Goal: Information Seeking & Learning: Learn about a topic

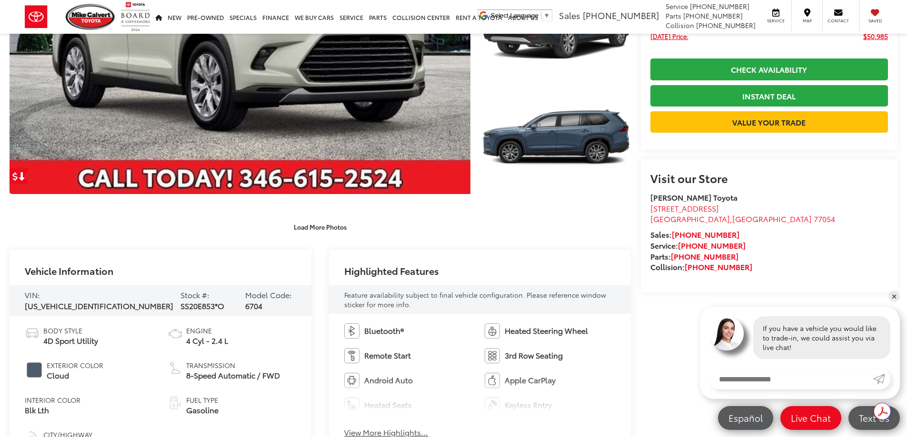
scroll to position [393, 0]
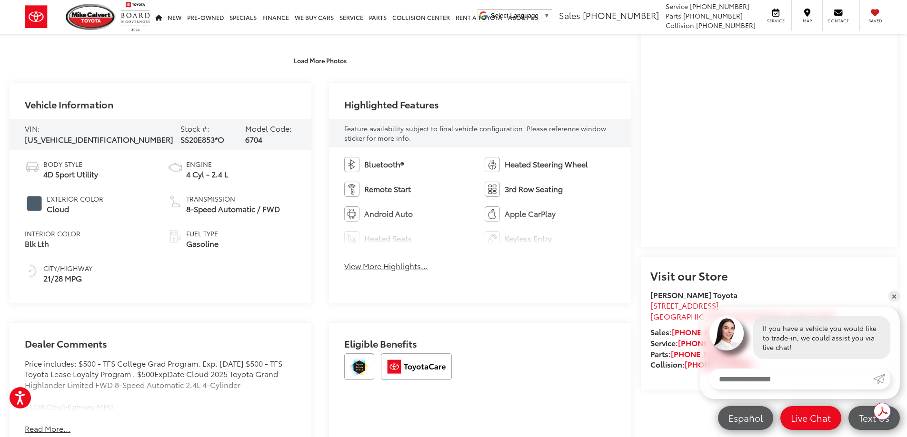
drag, startPoint x: 398, startPoint y: 264, endPoint x: 395, endPoint y: 269, distance: 6.2
click at [398, 264] on button "View More Highlights..." at bounding box center [386, 266] width 84 height 11
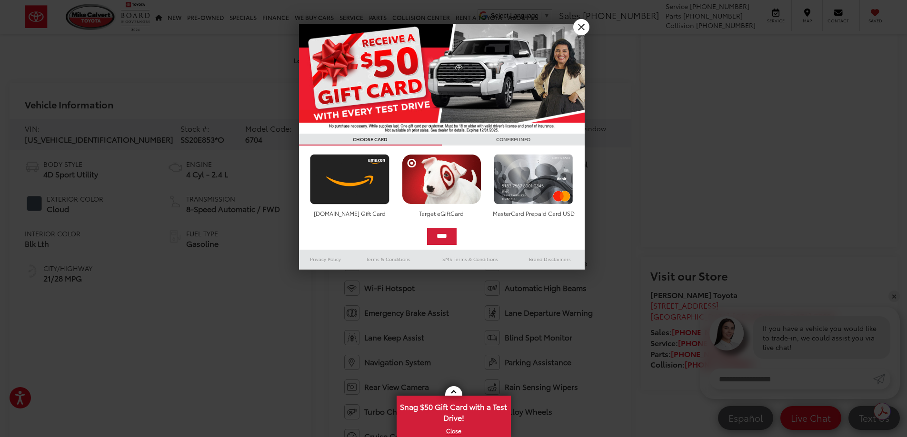
scroll to position [390, 0]
click at [584, 25] on link "X" at bounding box center [581, 27] width 16 height 16
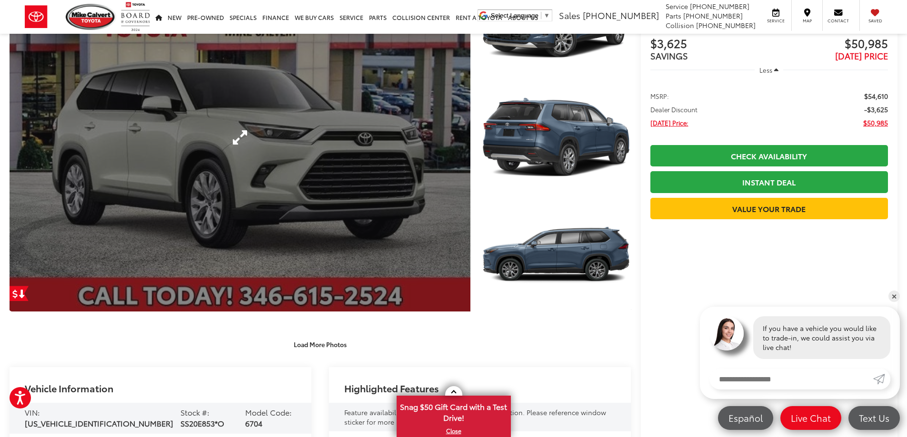
scroll to position [0, 0]
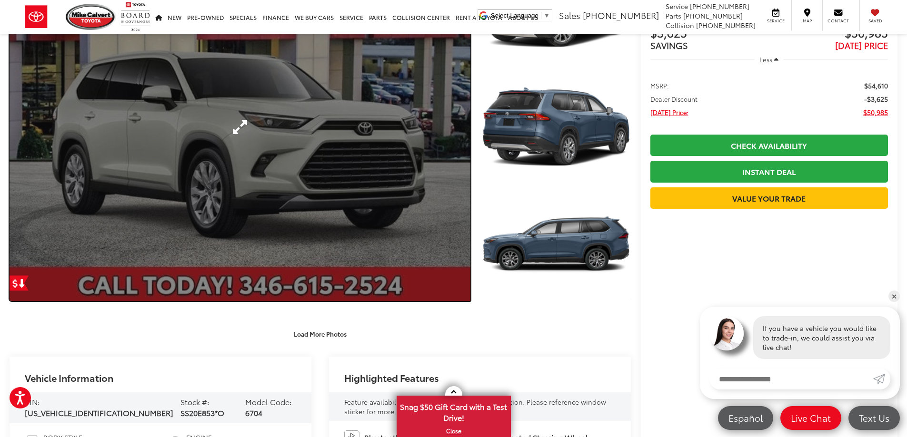
click at [329, 160] on link "Expand Photo 0" at bounding box center [240, 127] width 461 height 348
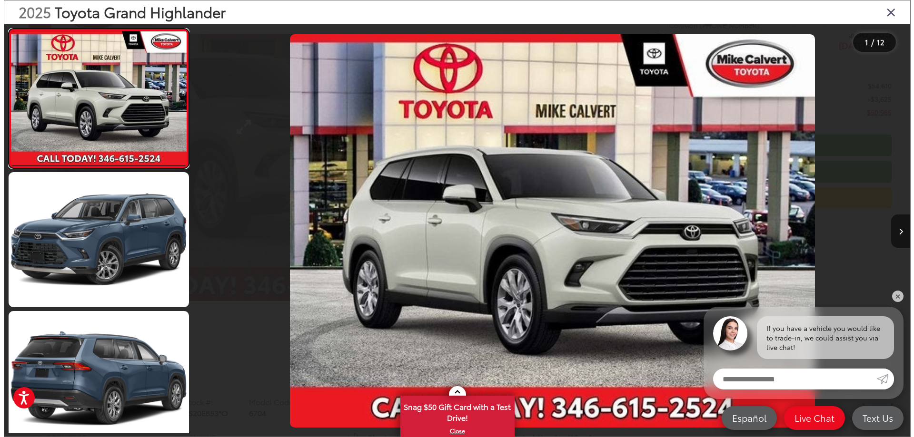
scroll to position [122, 0]
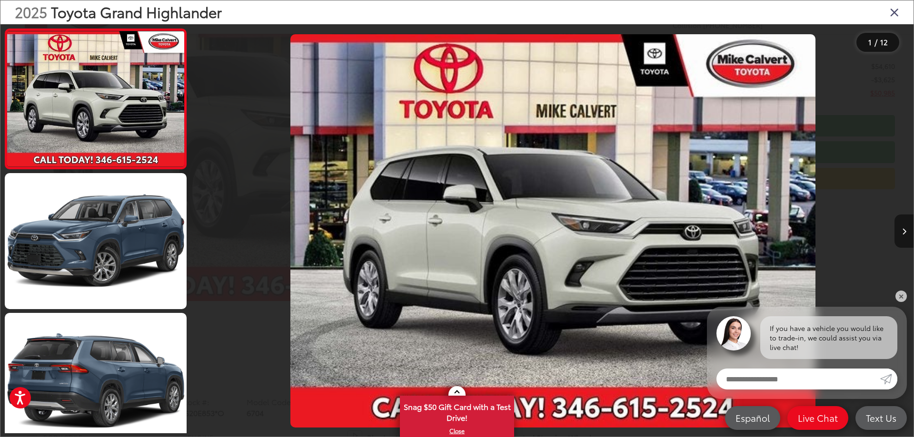
click at [906, 231] on button "Next image" at bounding box center [904, 231] width 19 height 33
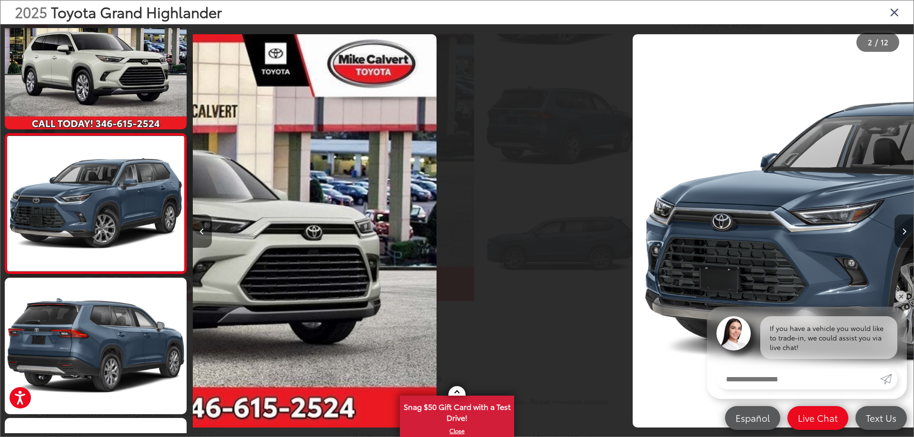
scroll to position [36, 0]
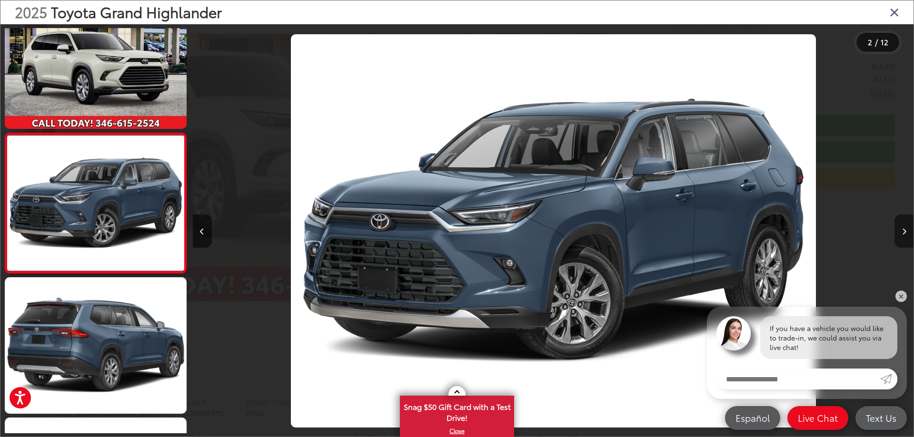
click at [906, 231] on button "Next image" at bounding box center [904, 231] width 19 height 33
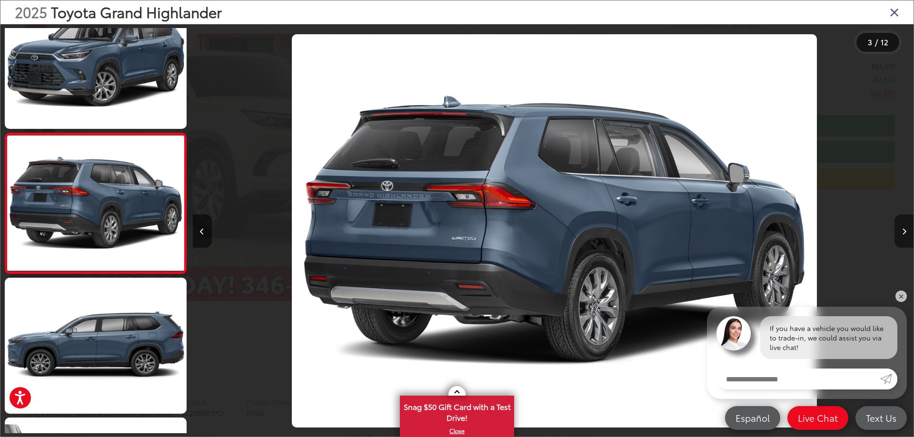
scroll to position [0, 1442]
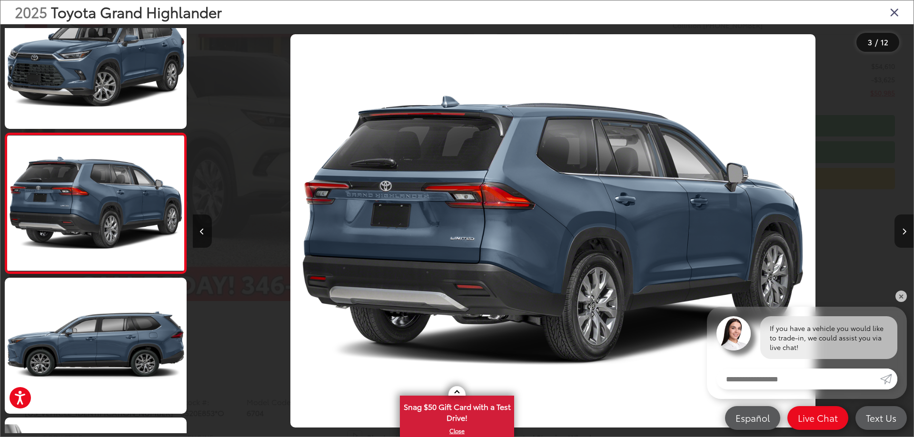
click at [906, 231] on button "Next image" at bounding box center [904, 231] width 19 height 33
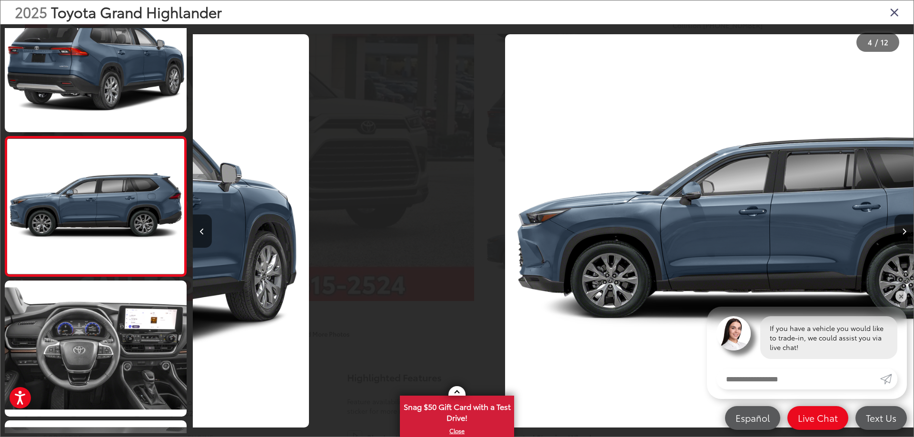
scroll to position [316, 0]
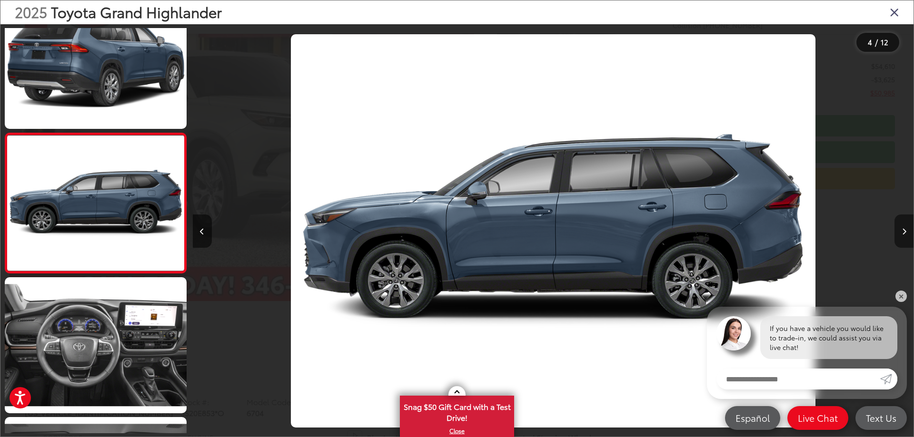
click at [906, 231] on button "Next image" at bounding box center [904, 231] width 19 height 33
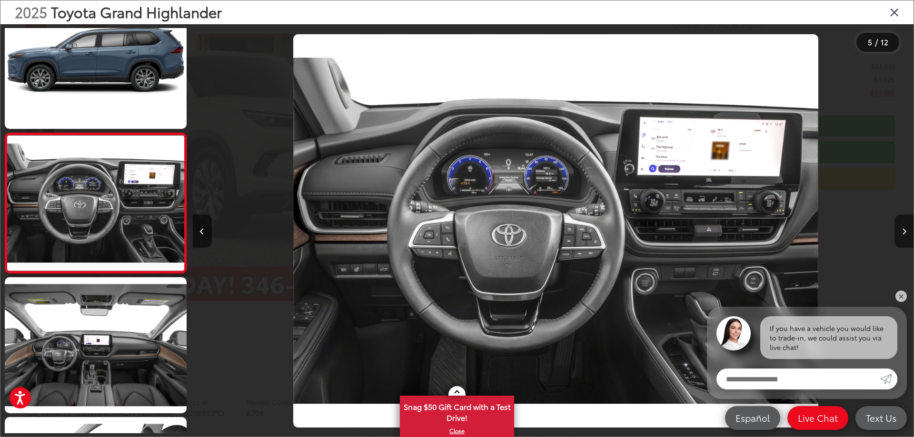
scroll to position [0, 2884]
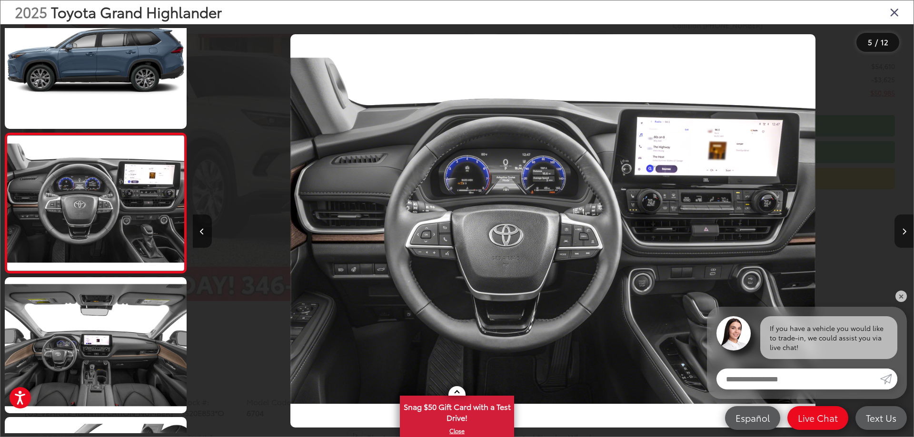
click at [902, 230] on icon "Next image" at bounding box center [904, 232] width 4 height 7
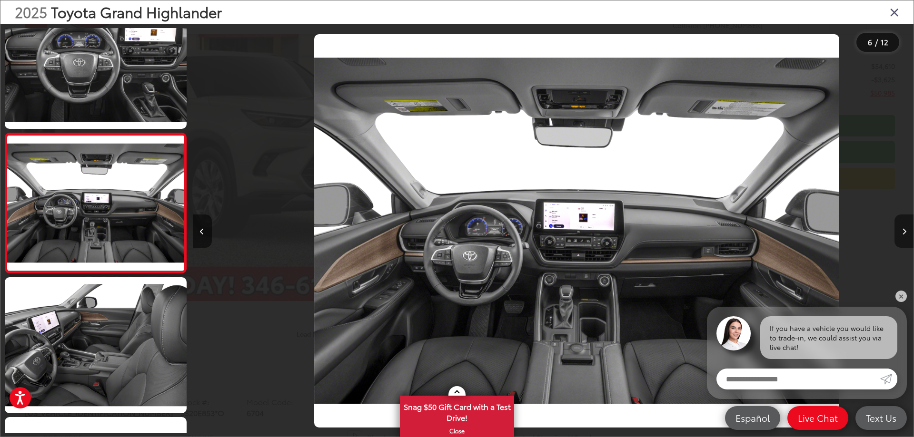
scroll to position [0, 3605]
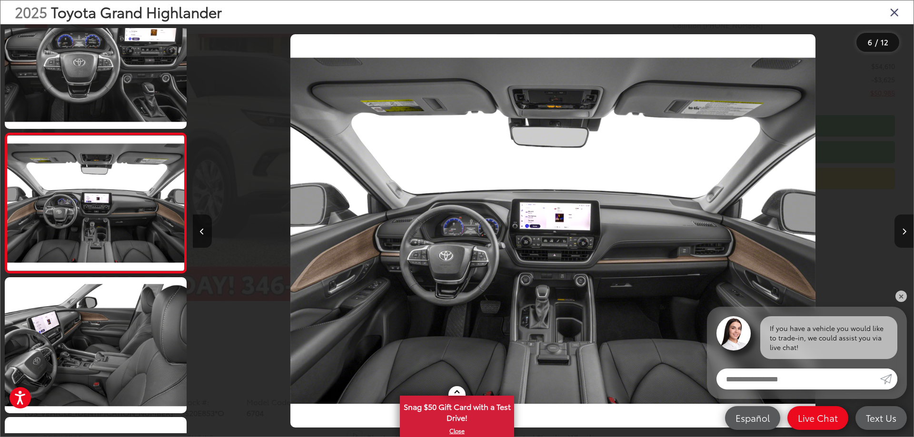
click at [902, 230] on icon "Next image" at bounding box center [904, 232] width 4 height 7
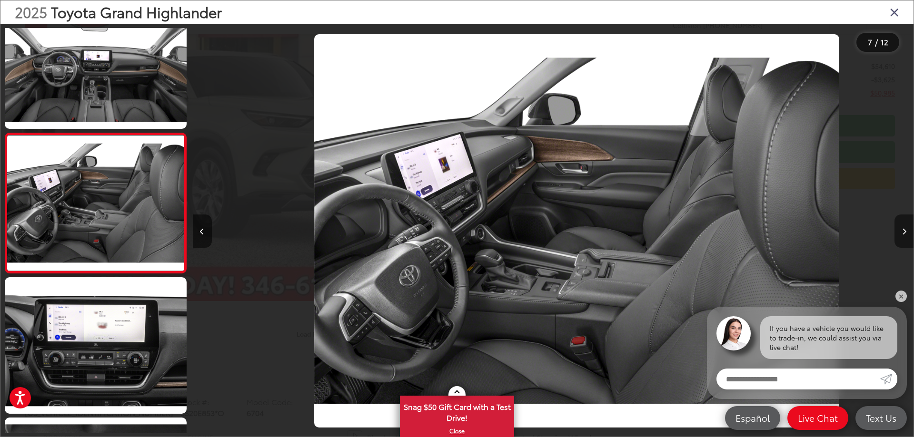
scroll to position [0, 4325]
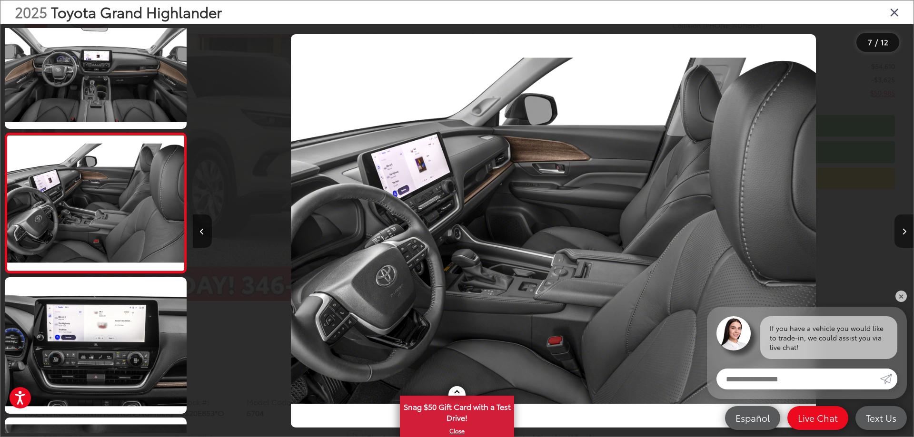
click at [900, 230] on button "Next image" at bounding box center [904, 231] width 19 height 33
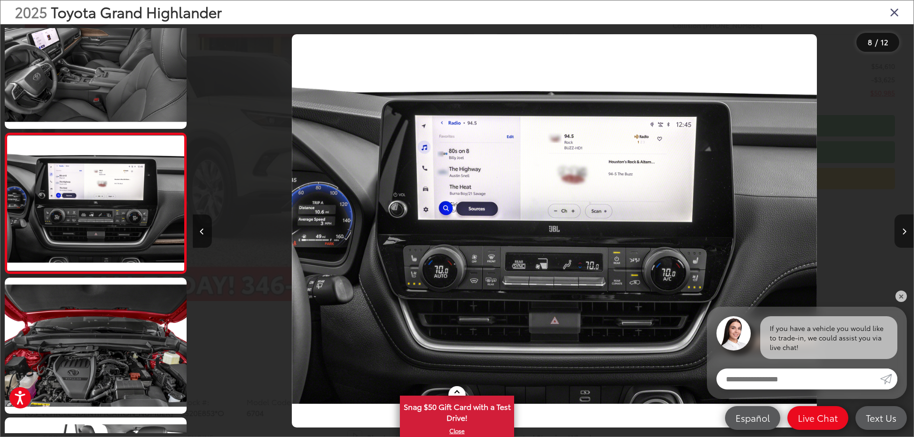
scroll to position [0, 5047]
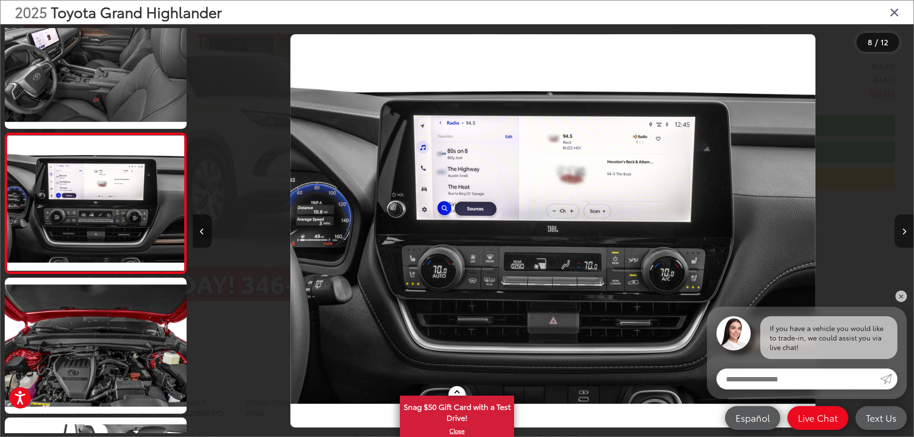
click at [900, 230] on button "Next image" at bounding box center [904, 231] width 19 height 33
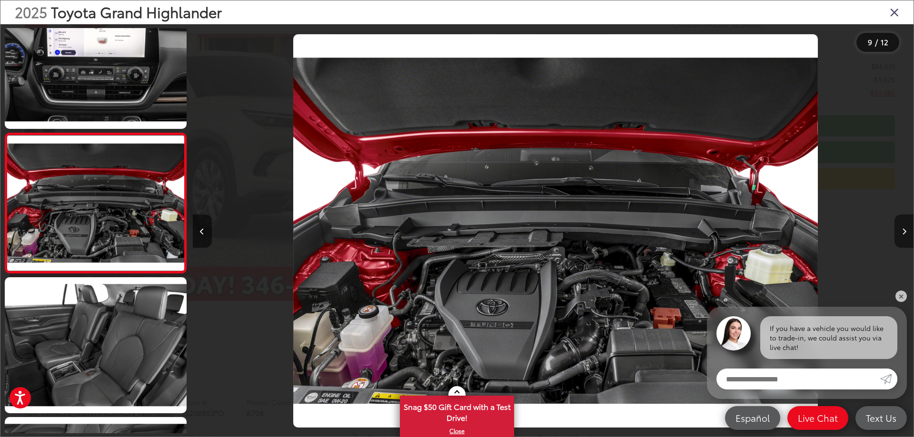
scroll to position [0, 5767]
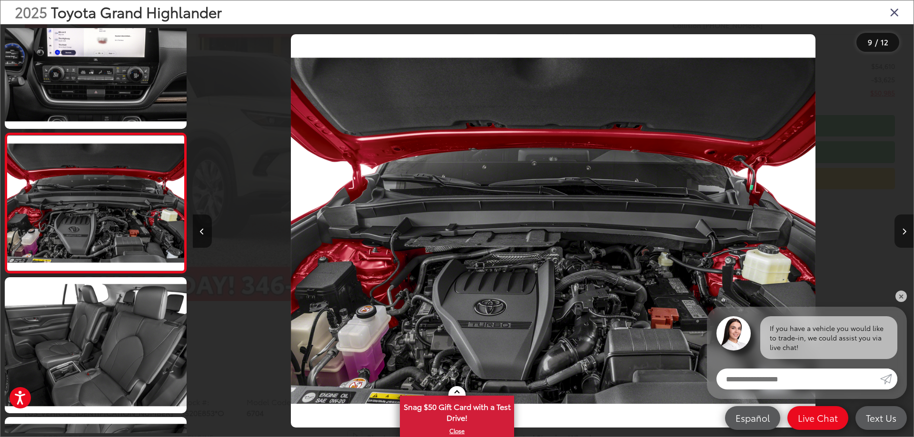
click at [900, 230] on button "Next image" at bounding box center [904, 231] width 19 height 33
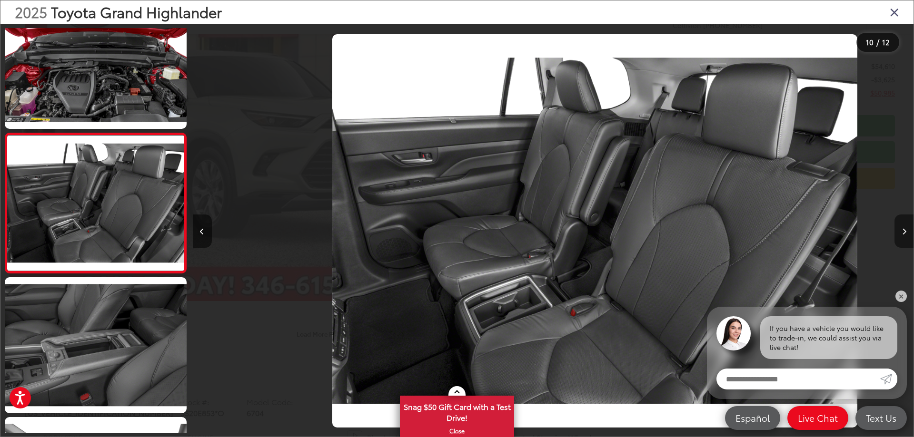
scroll to position [0, 6489]
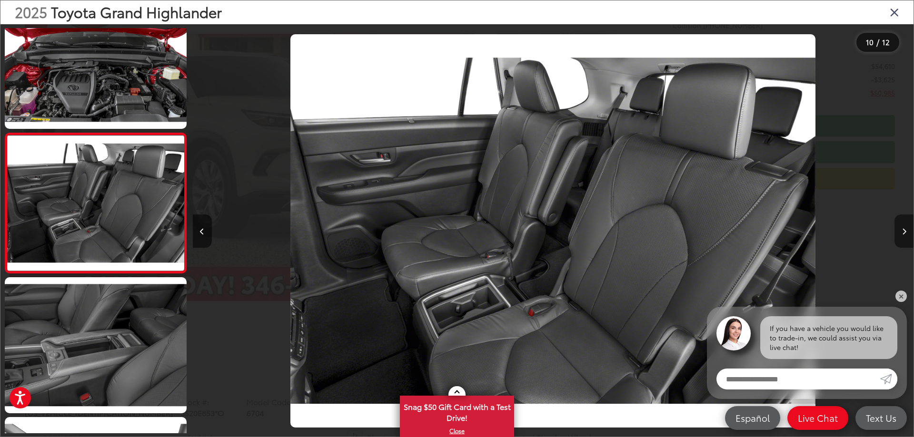
click at [900, 230] on button "Next image" at bounding box center [904, 231] width 19 height 33
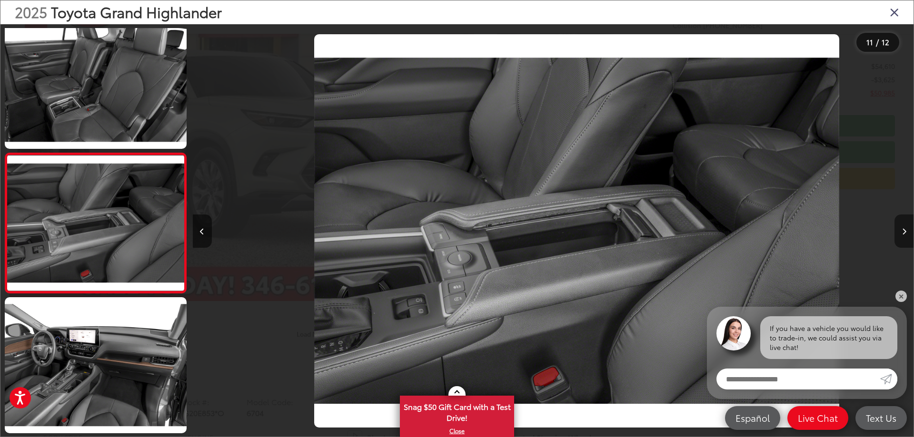
scroll to position [0, 7209]
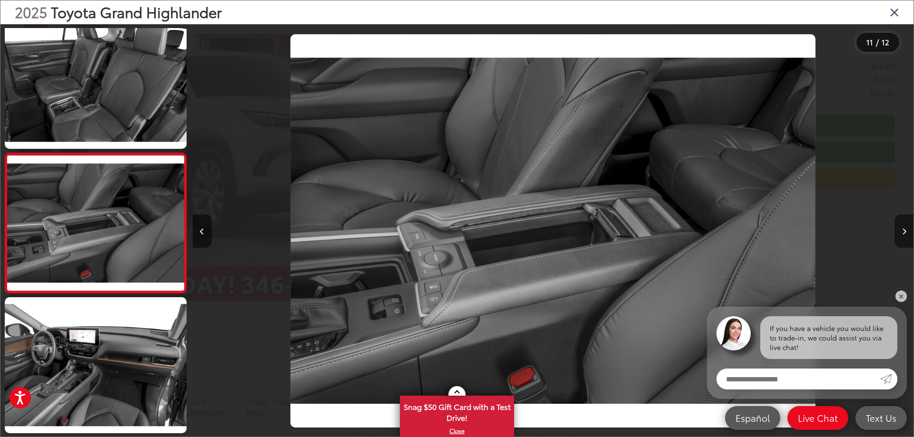
click at [900, 230] on button "Next image" at bounding box center [904, 231] width 19 height 33
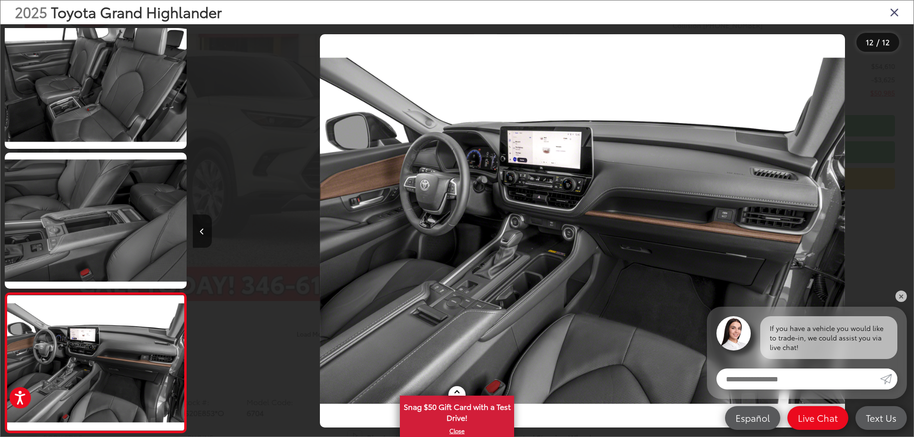
scroll to position [0, 7930]
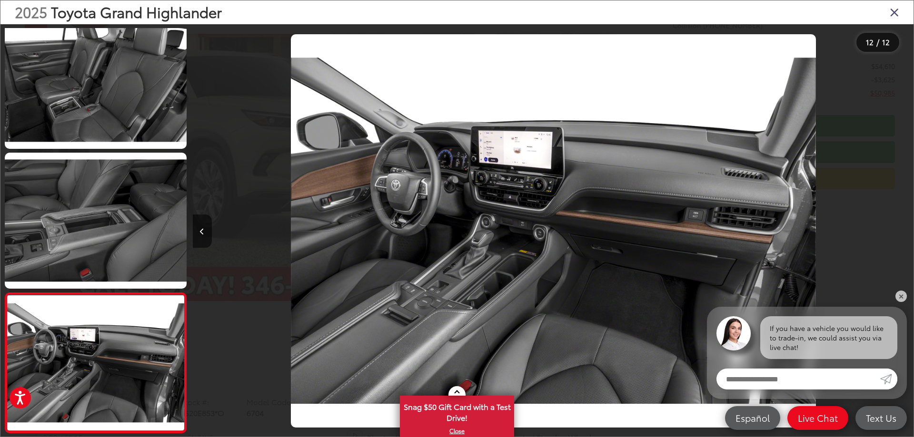
click at [900, 230] on div at bounding box center [823, 231] width 180 height 414
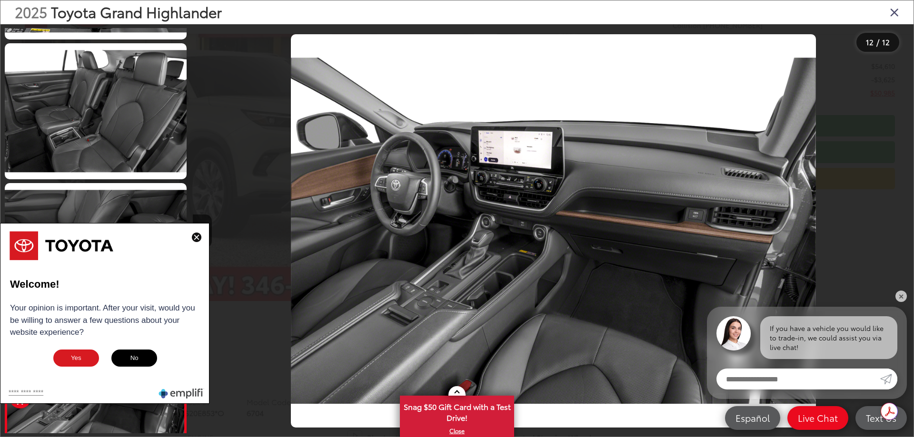
scroll to position [1122, 0]
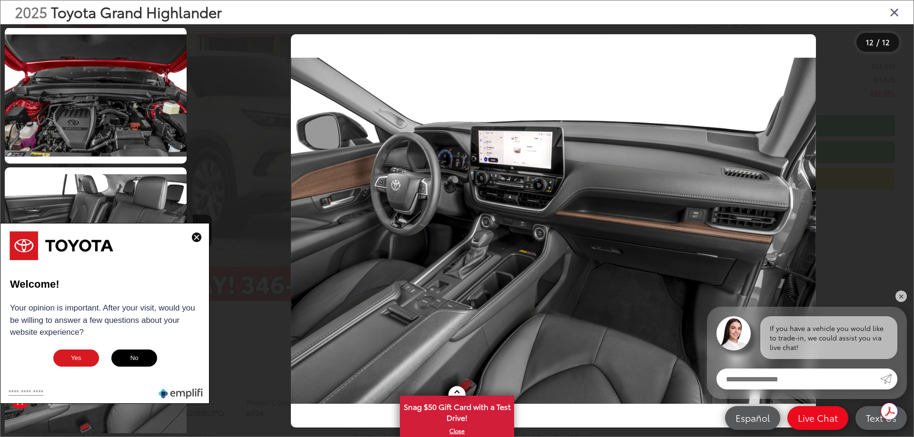
click at [891, 14] on icon "Close gallery" at bounding box center [895, 12] width 10 height 12
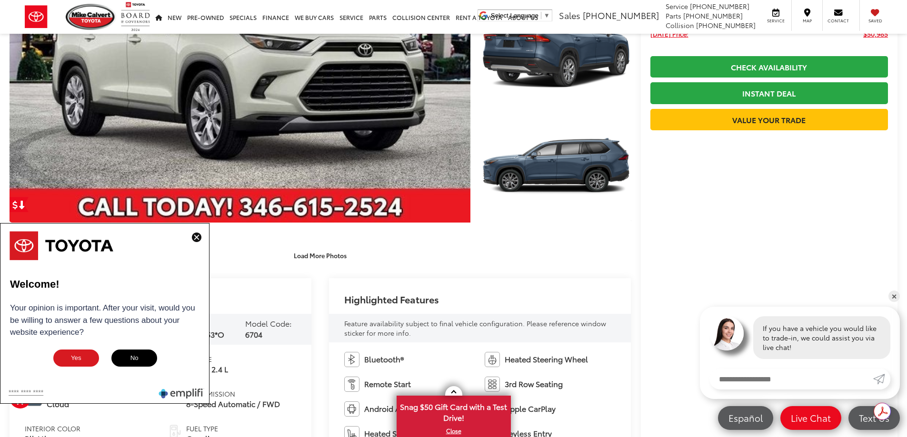
scroll to position [202, 0]
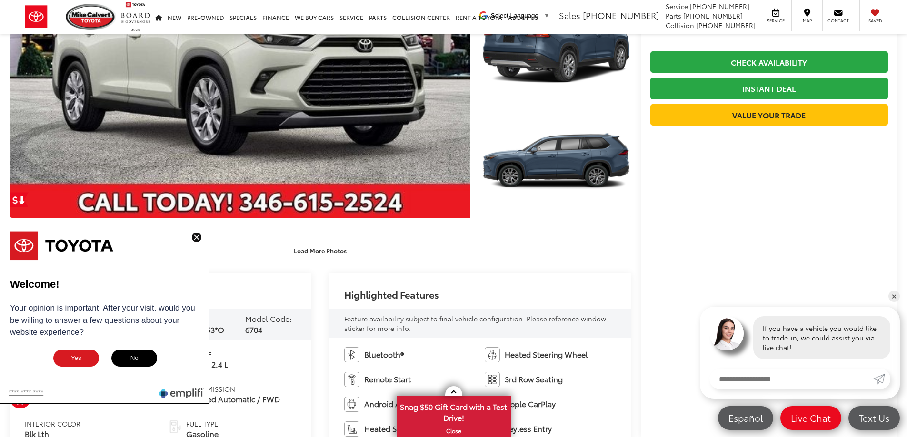
click at [197, 238] on img at bounding box center [197, 238] width 10 height 10
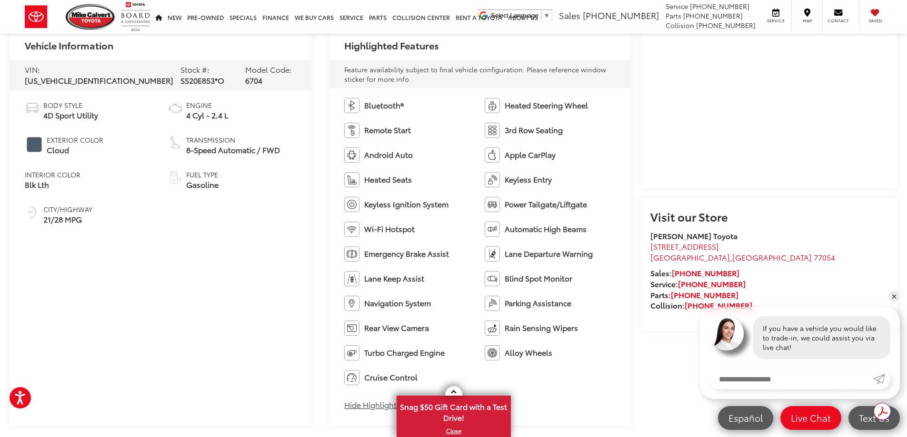
scroll to position [476, 0]
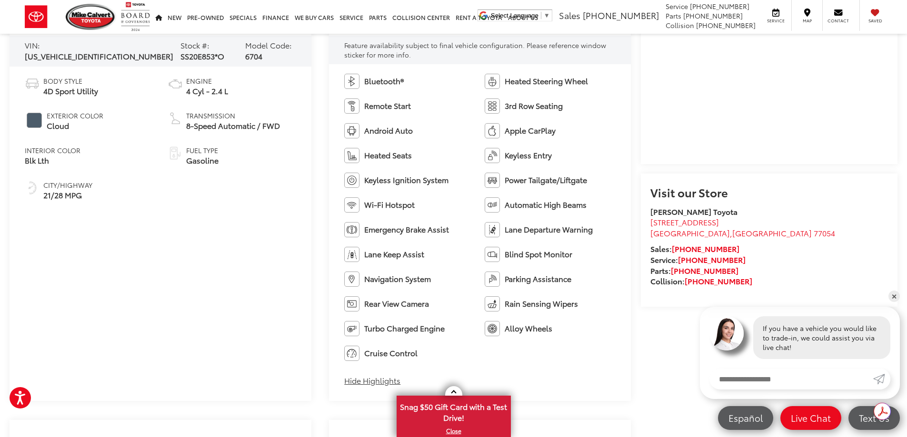
click at [374, 383] on button "Hide Highlights" at bounding box center [372, 381] width 56 height 11
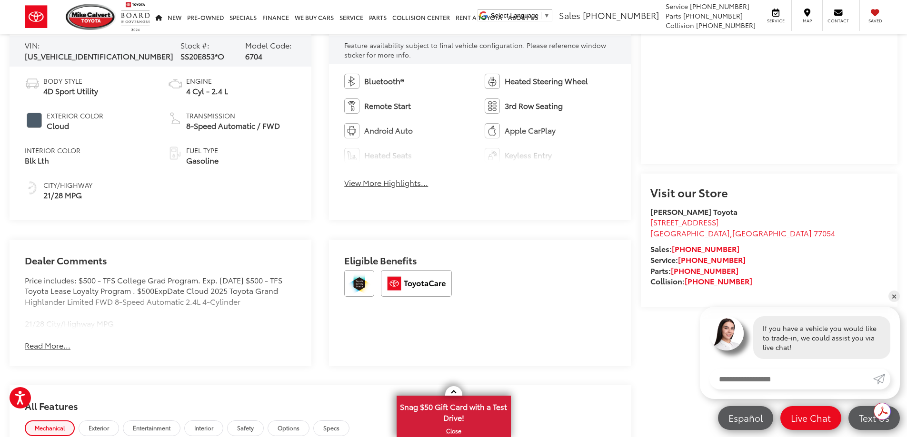
click at [374, 182] on button "View More Highlights..." at bounding box center [386, 183] width 84 height 11
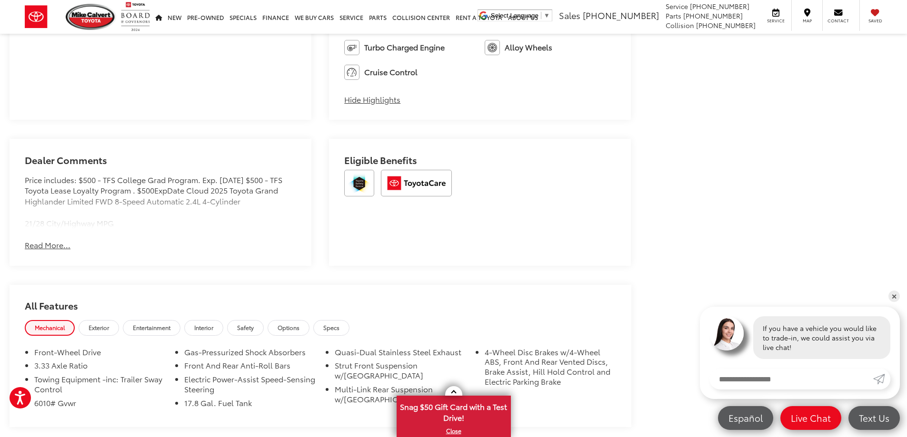
scroll to position [762, 0]
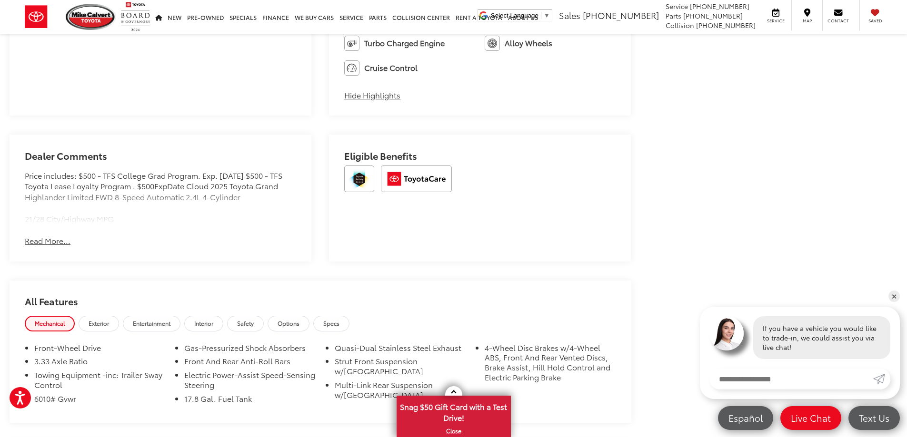
click at [41, 241] on button "Read More..." at bounding box center [48, 241] width 46 height 11
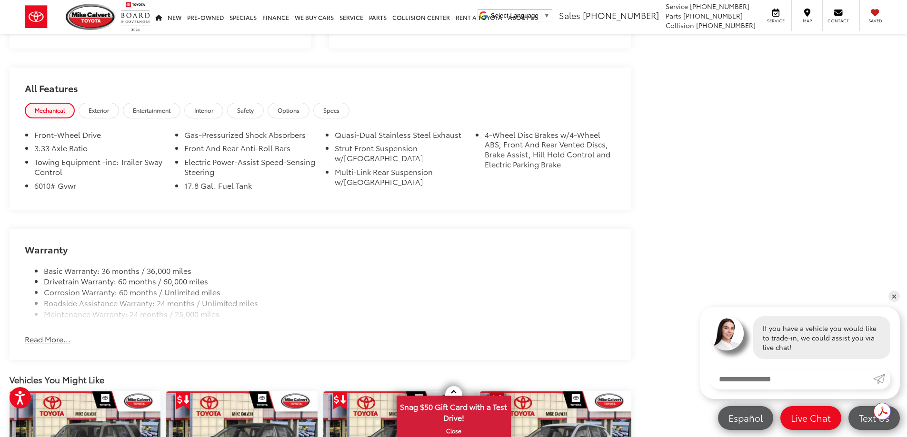
scroll to position [976, 0]
click at [100, 113] on span "Exterior" at bounding box center [99, 109] width 20 height 8
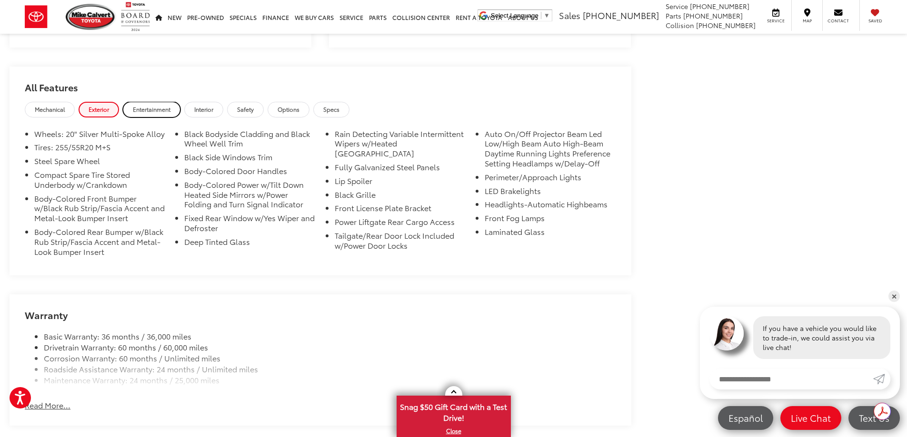
click at [167, 111] on span "Entertainment" at bounding box center [152, 109] width 38 height 8
